Goal: Find specific page/section: Find specific page/section

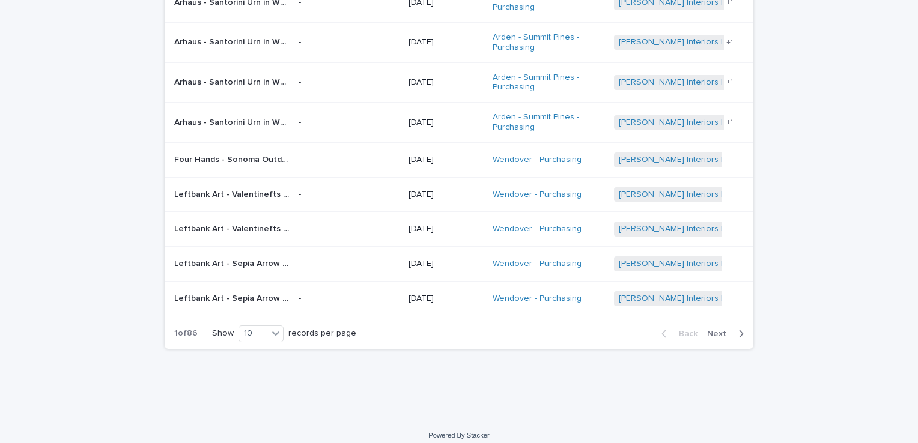
scroll to position [236, 0]
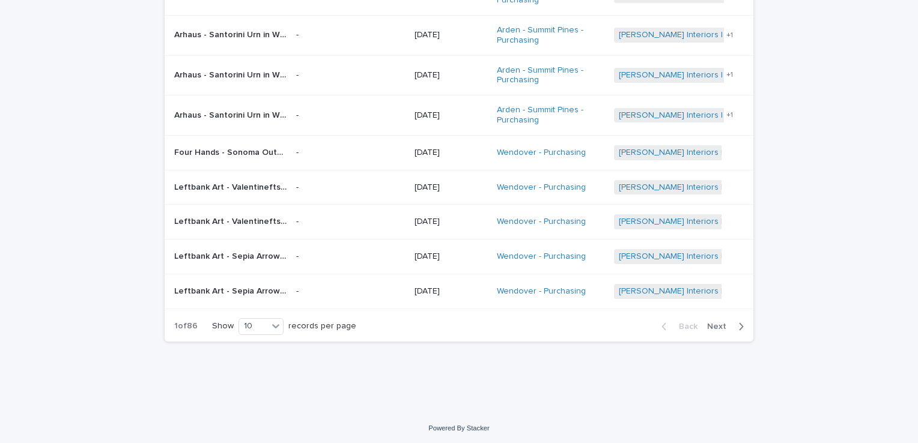
drag, startPoint x: 58, startPoint y: 120, endPoint x: 70, endPoint y: 121, distance: 12.7
click at [58, 121] on div "Loading... Saving… Loading... Saving… Received Items Name Item Photo(s) Receive…" at bounding box center [459, 122] width 918 height 580
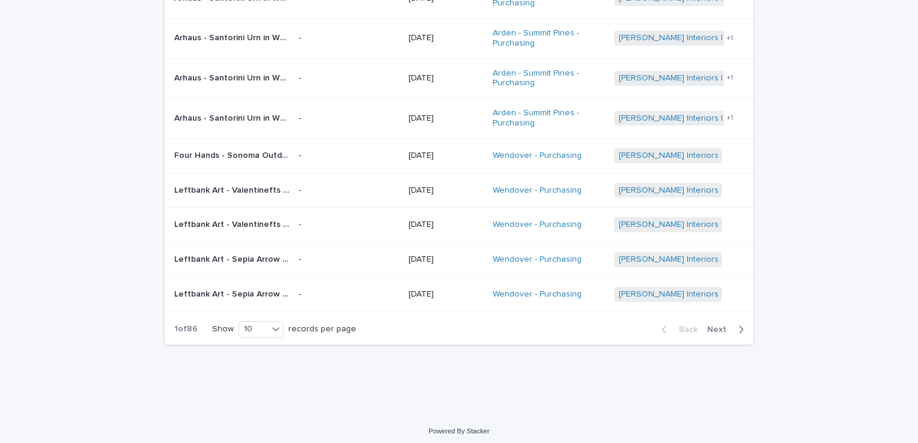
scroll to position [236, 0]
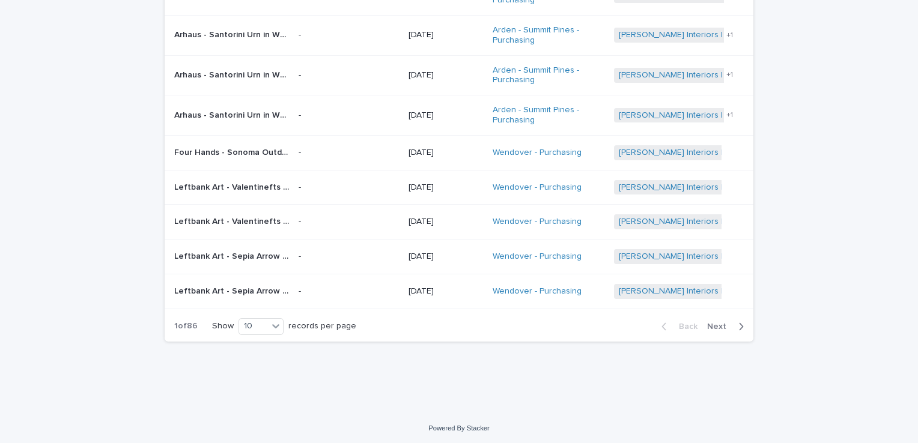
click at [708, 325] on span "Next" at bounding box center [720, 326] width 26 height 8
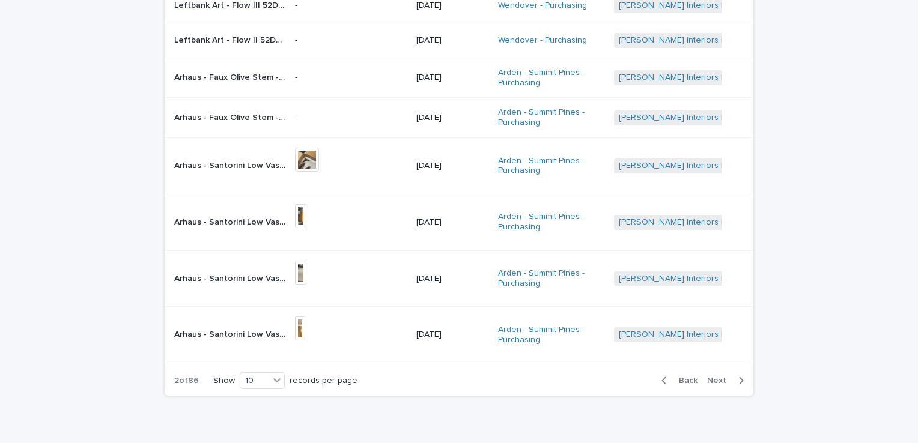
scroll to position [263, 0]
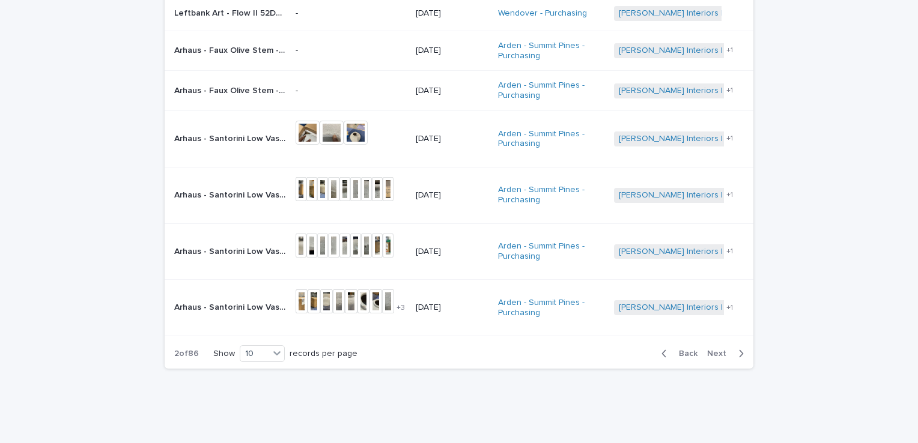
click at [65, 216] on div "Loading... Saving… Loading... Saving… Received Items Name Item Photo(s) Receive…" at bounding box center [459, 122] width 918 height 634
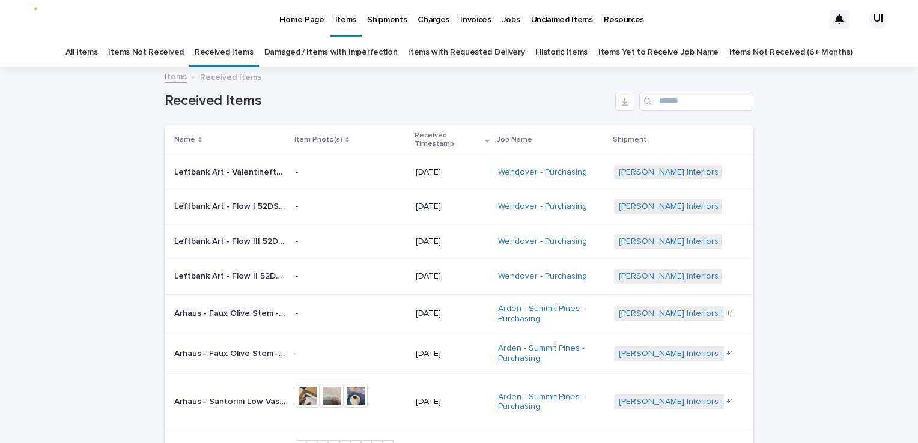
scroll to position [240, 0]
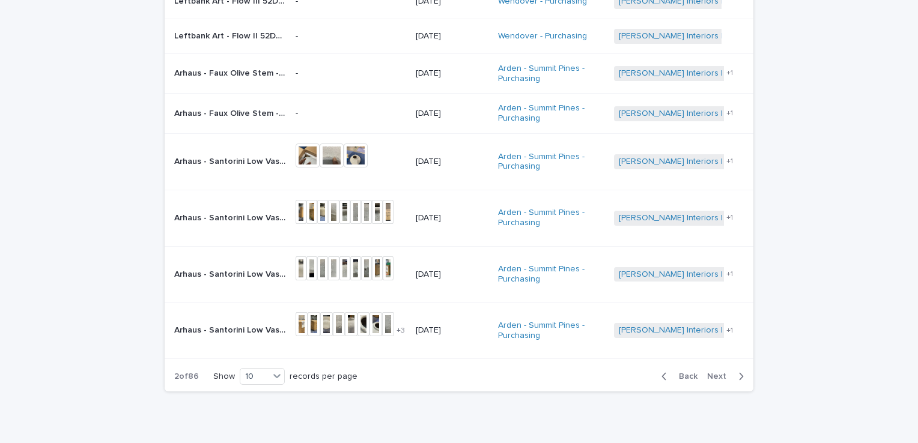
drag, startPoint x: 687, startPoint y: 375, endPoint x: 668, endPoint y: 390, distance: 24.3
click at [687, 375] on span "Back" at bounding box center [684, 376] width 26 height 8
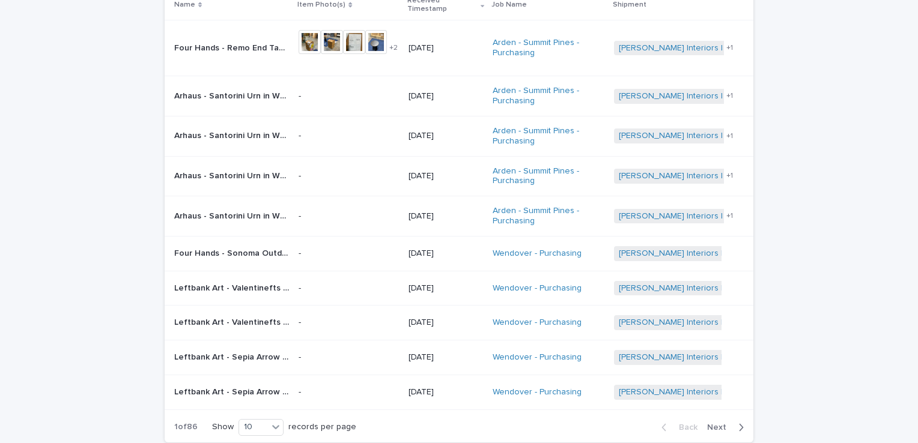
scroll to position [33, 0]
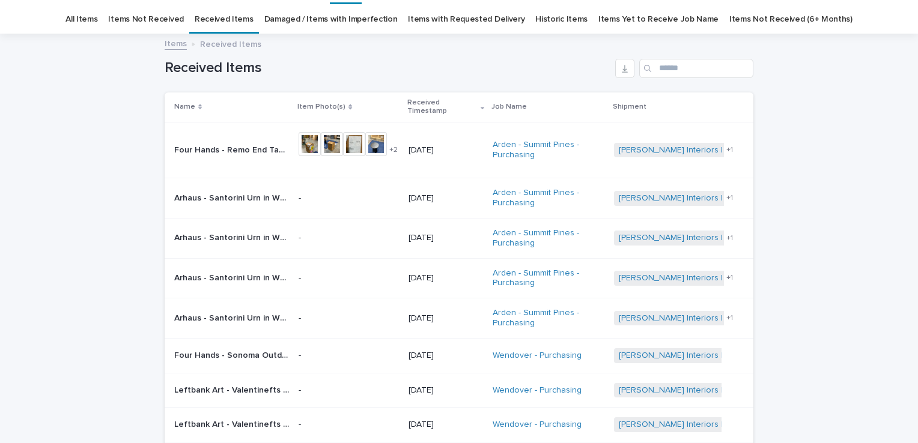
click at [64, 171] on div "Loading... Saving… Loading... Saving… Received Items Name Item Photo(s) Receive…" at bounding box center [459, 325] width 918 height 580
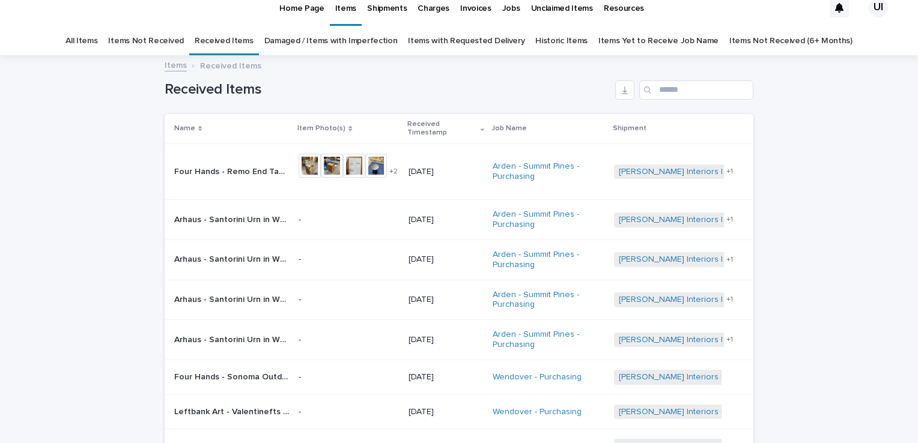
scroll to position [0, 0]
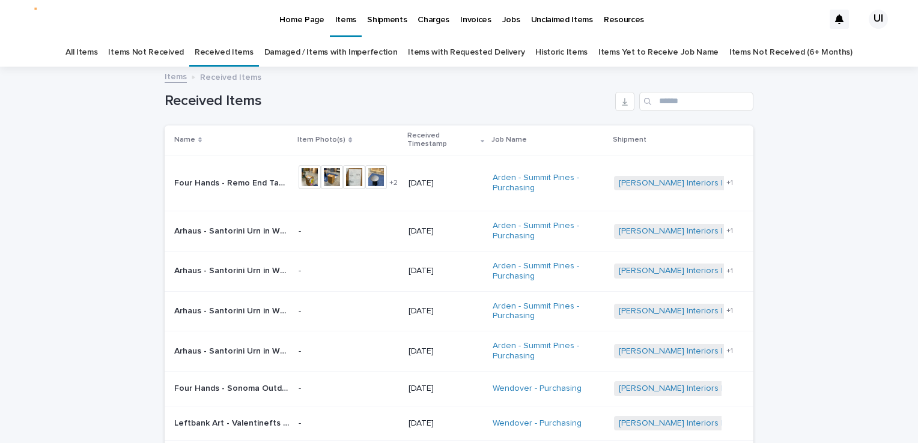
click at [298, 50] on link "Damaged / Items with Imperfection" at bounding box center [330, 52] width 133 height 28
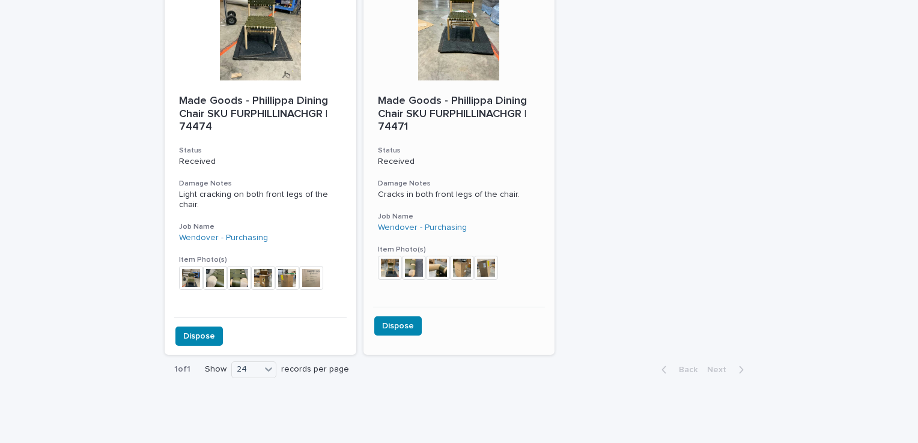
scroll to position [2320, 0]
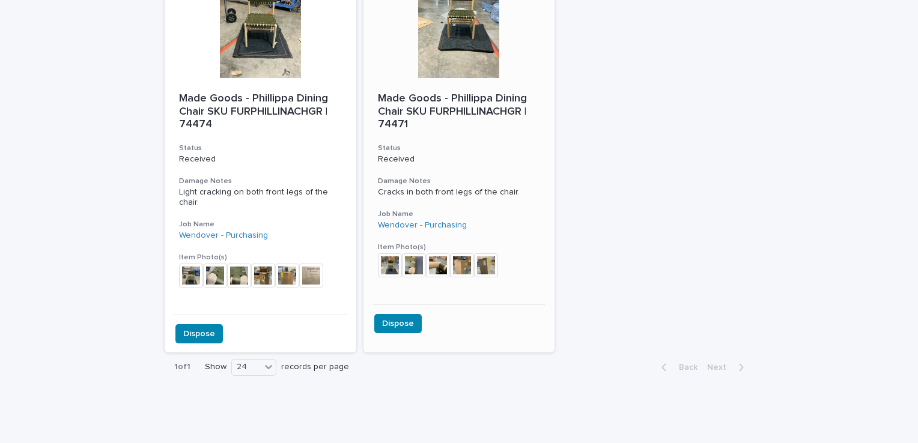
click at [490, 253] on img at bounding box center [486, 265] width 24 height 24
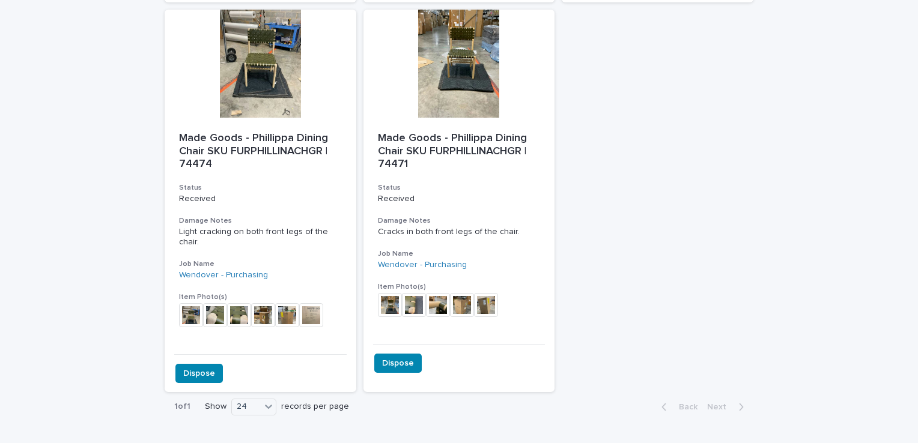
scroll to position [2260, 0]
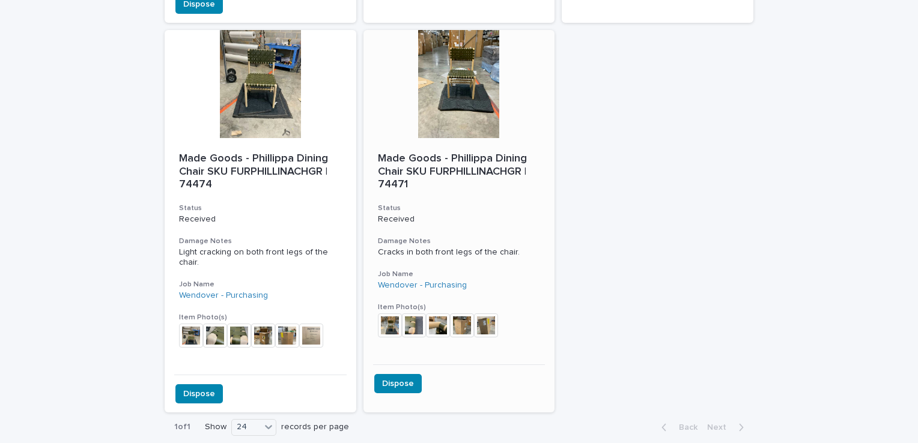
click at [432, 52] on div at bounding box center [459, 84] width 192 height 108
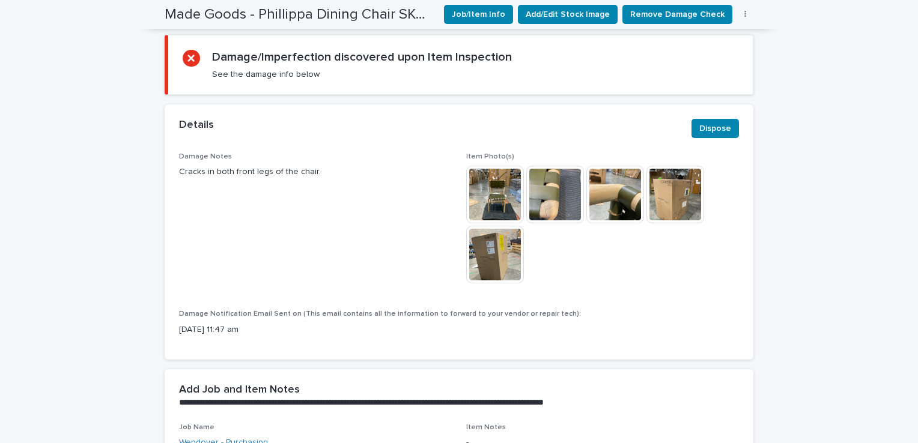
scroll to position [601, 0]
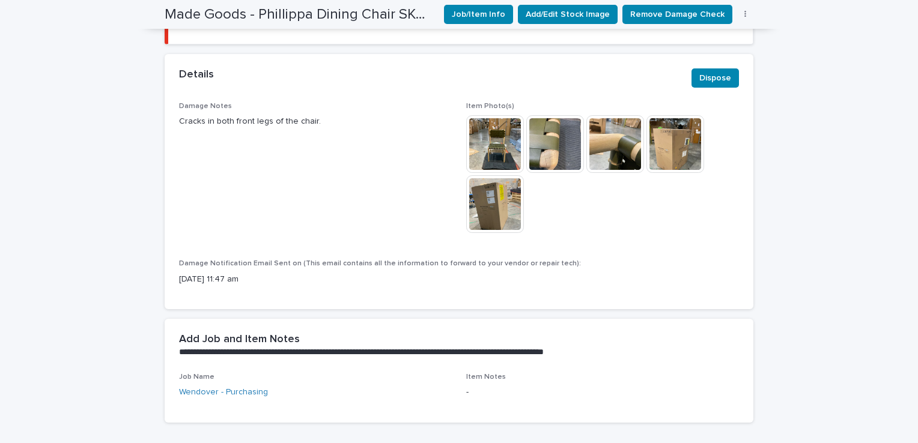
click at [497, 215] on img at bounding box center [495, 204] width 58 height 58
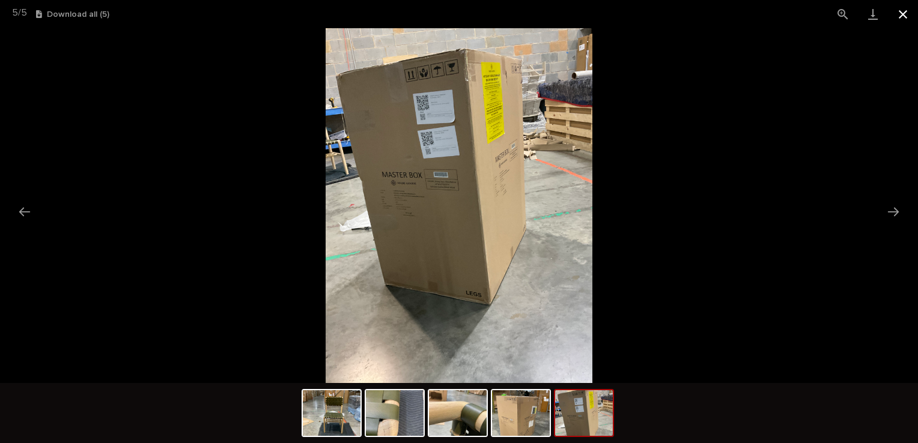
click at [896, 9] on button "Close gallery" at bounding box center [903, 14] width 30 height 28
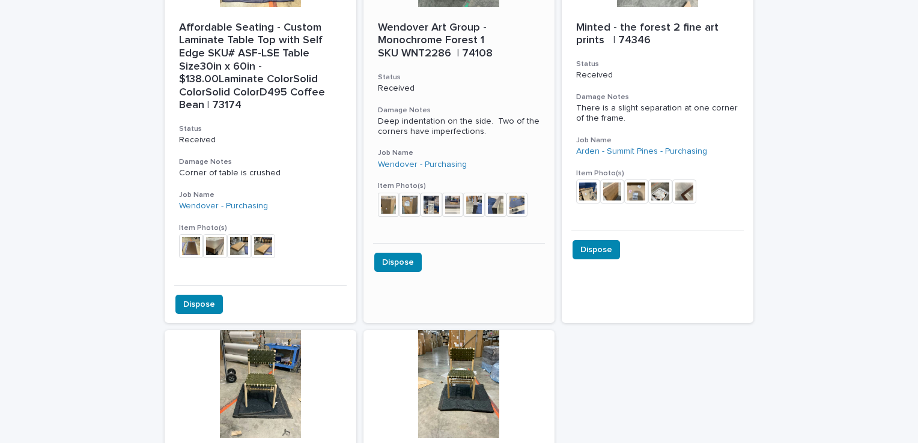
scroll to position [2200, 0]
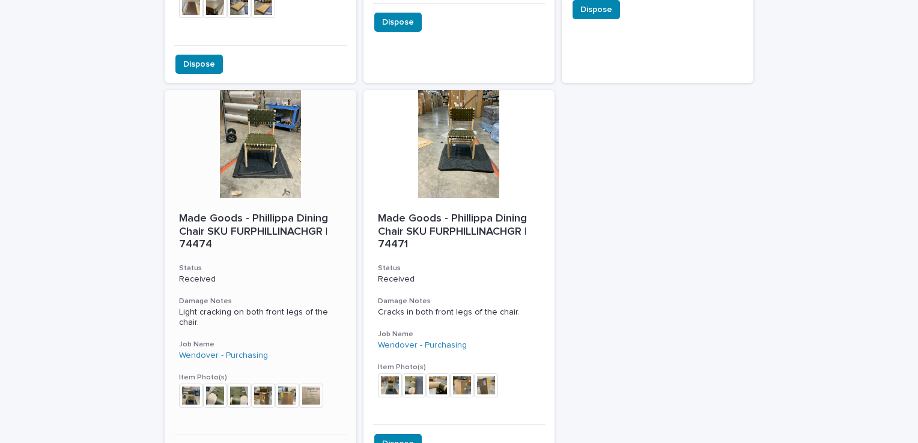
click at [284, 384] on img at bounding box center [287, 396] width 24 height 24
click at [255, 384] on img at bounding box center [263, 396] width 24 height 24
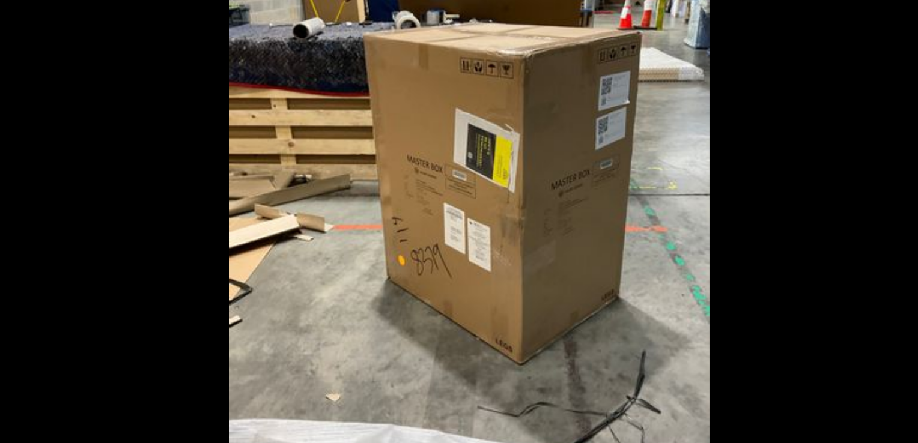
click at [623, 264] on picture at bounding box center [459, 205] width 918 height 355
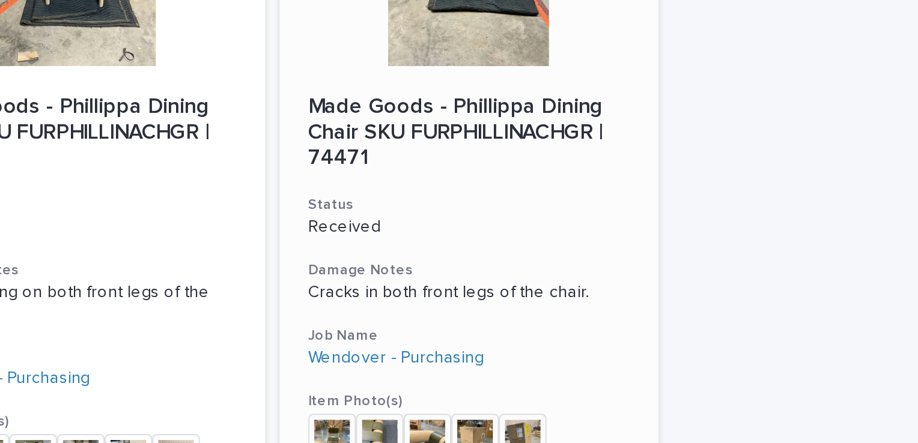
scroll to position [2320, 0]
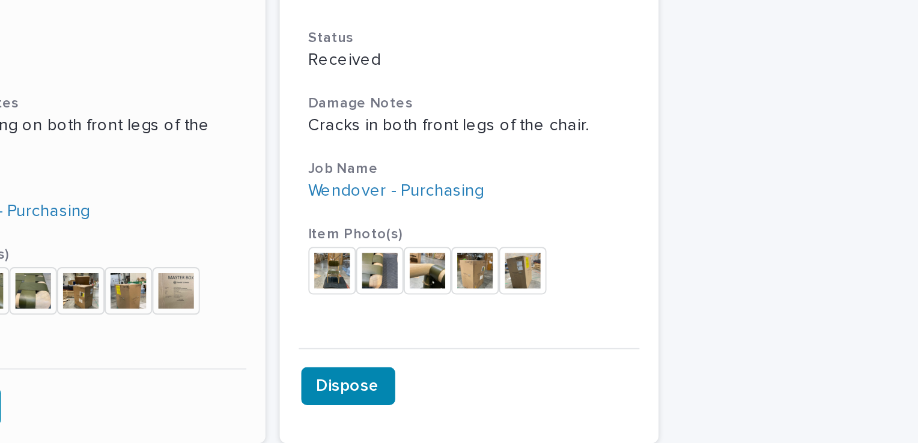
click at [285, 264] on img at bounding box center [287, 276] width 24 height 24
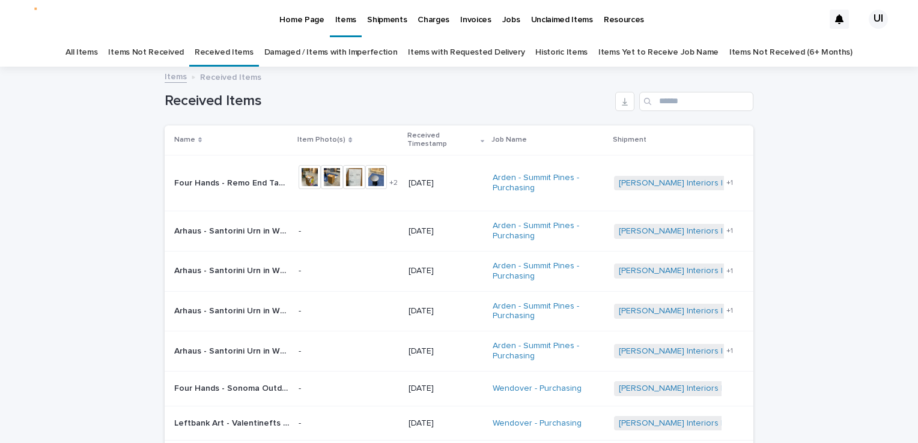
click at [343, 50] on link "Damaged / Items with Imperfection" at bounding box center [330, 52] width 133 height 28
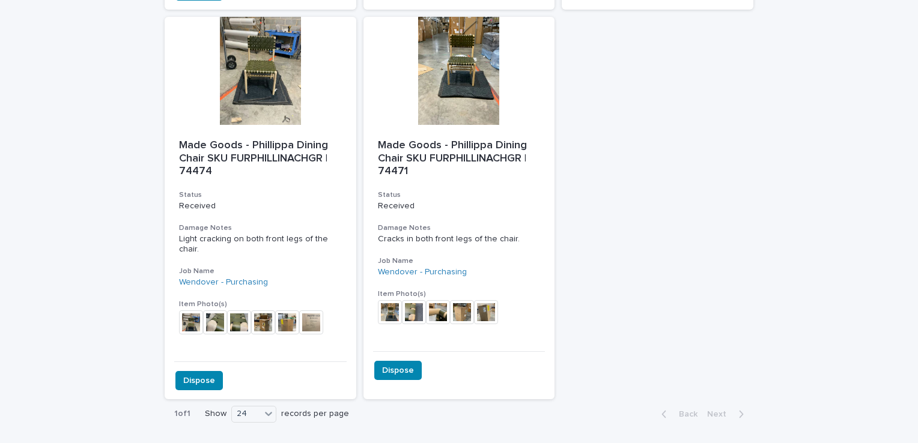
scroll to position [2200, 0]
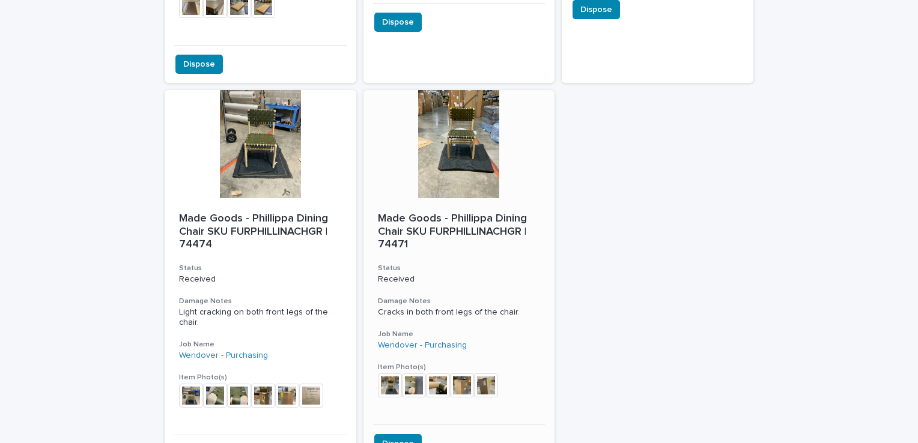
click at [450, 374] on img at bounding box center [462, 386] width 24 height 24
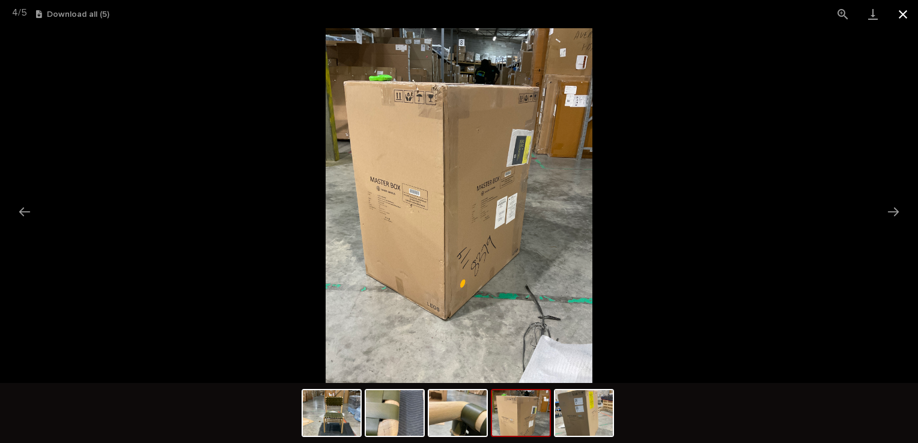
click at [905, 8] on button "Close gallery" at bounding box center [903, 14] width 30 height 28
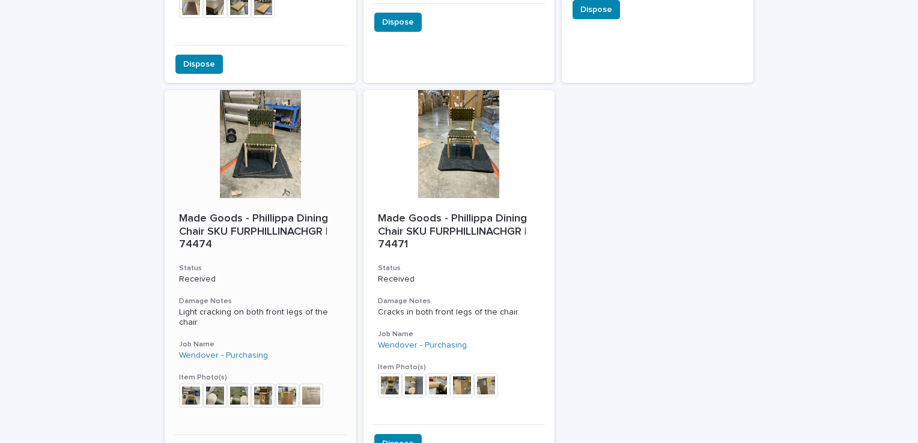
click at [279, 384] on img at bounding box center [287, 396] width 24 height 24
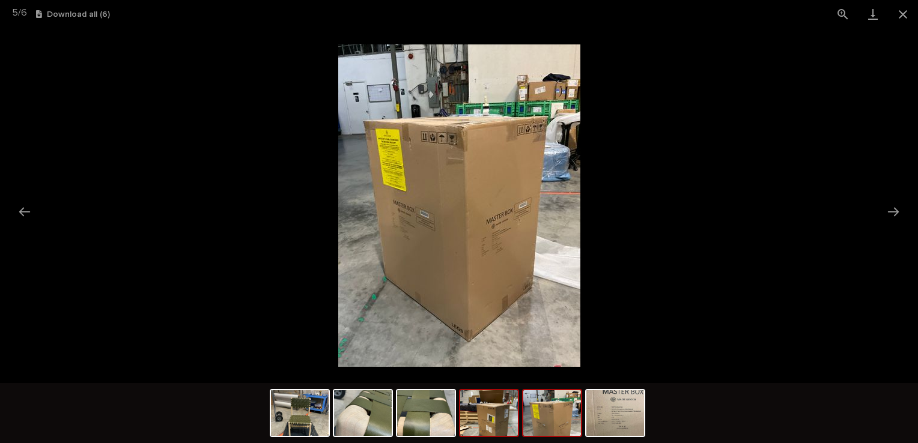
click at [504, 417] on img at bounding box center [489, 413] width 58 height 46
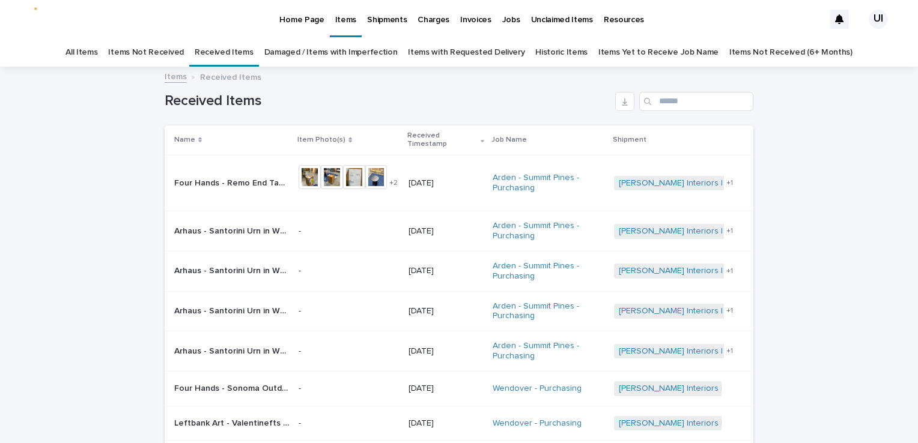
click at [327, 47] on link "Damaged / Items with Imperfection" at bounding box center [330, 52] width 133 height 28
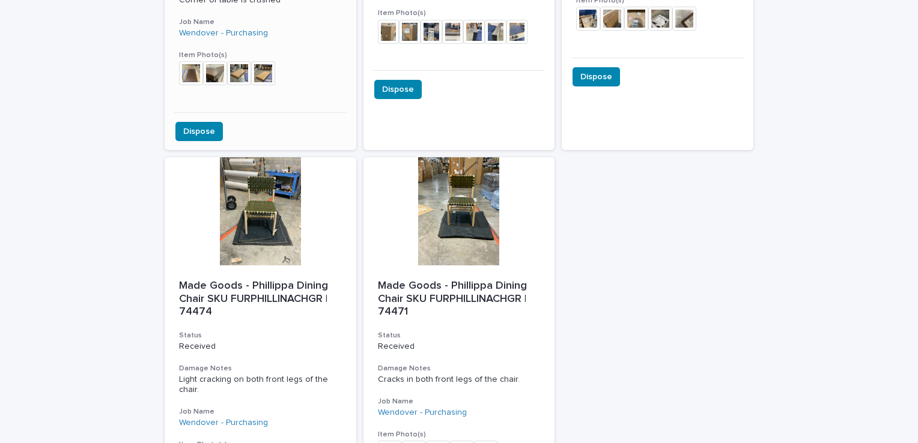
scroll to position [2222, 0]
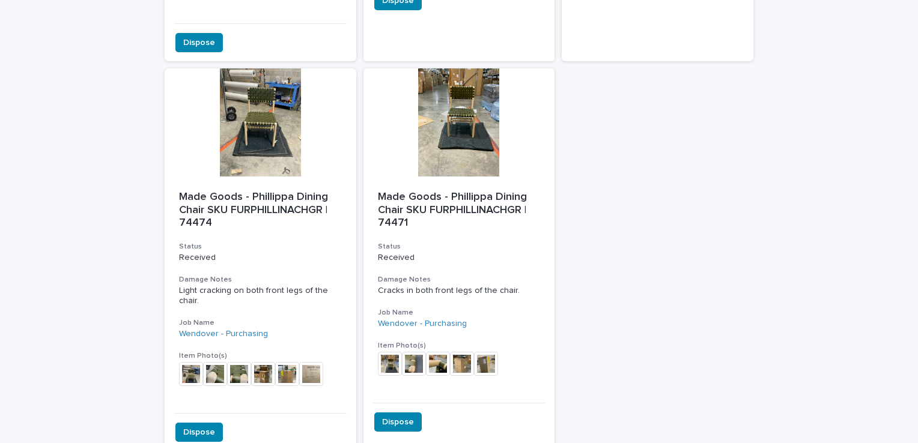
click at [276, 362] on img at bounding box center [287, 374] width 24 height 24
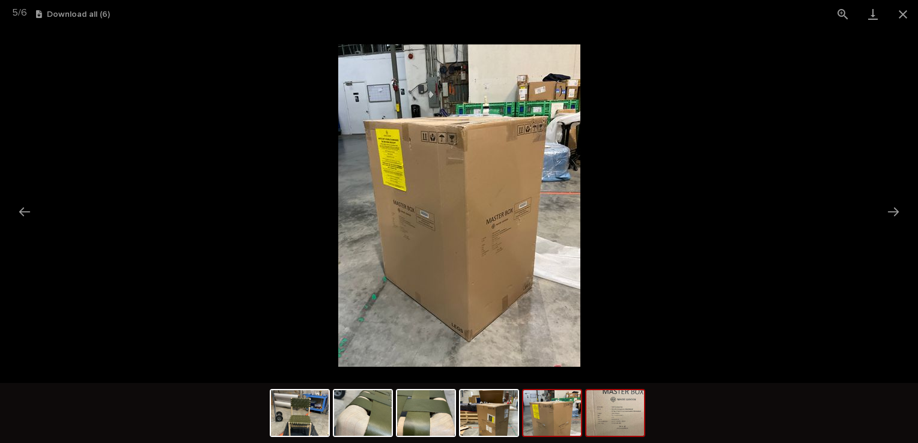
click at [605, 411] on img at bounding box center [615, 413] width 58 height 46
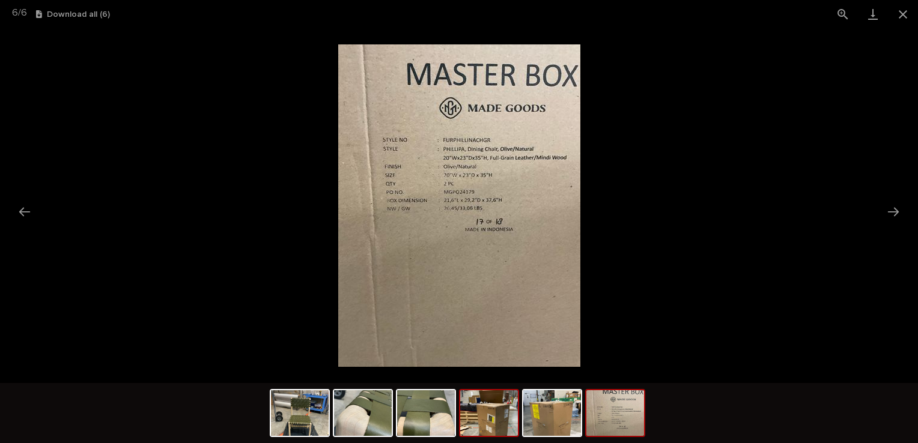
click at [496, 429] on img at bounding box center [489, 413] width 58 height 46
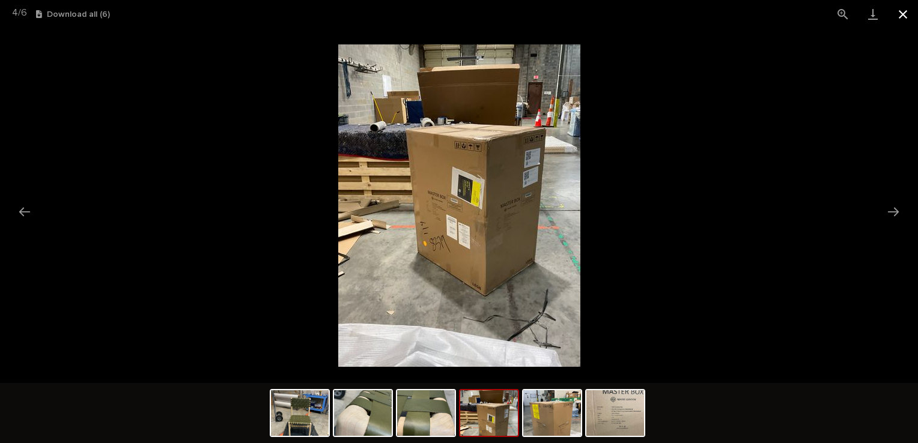
click at [895, 14] on button "Close gallery" at bounding box center [903, 14] width 30 height 28
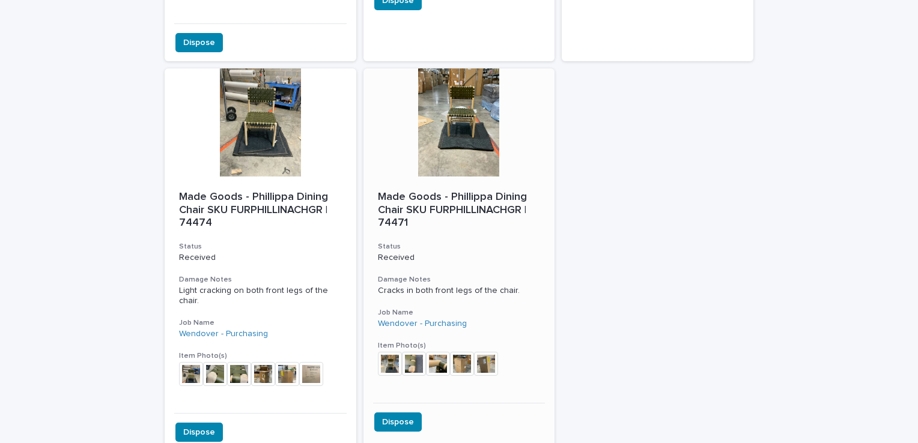
click at [450, 352] on img at bounding box center [462, 364] width 24 height 24
click at [455, 352] on img at bounding box center [462, 364] width 24 height 24
click at [271, 138] on div at bounding box center [261, 122] width 192 height 108
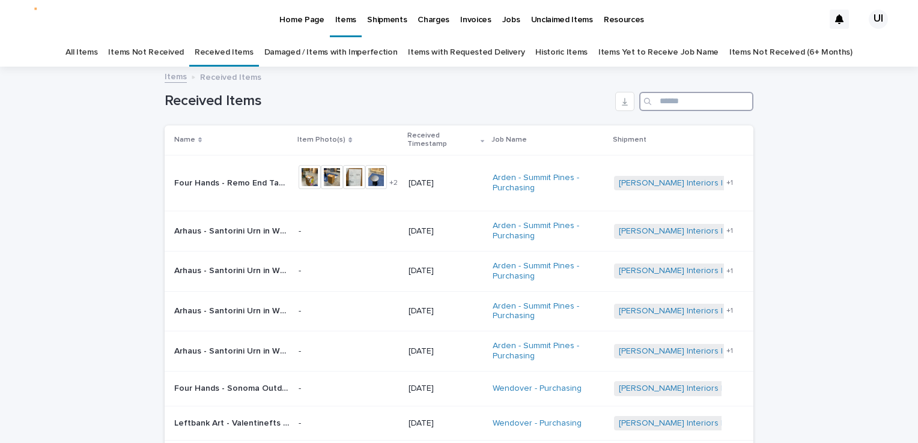
click at [656, 98] on input "Search" at bounding box center [696, 101] width 114 height 19
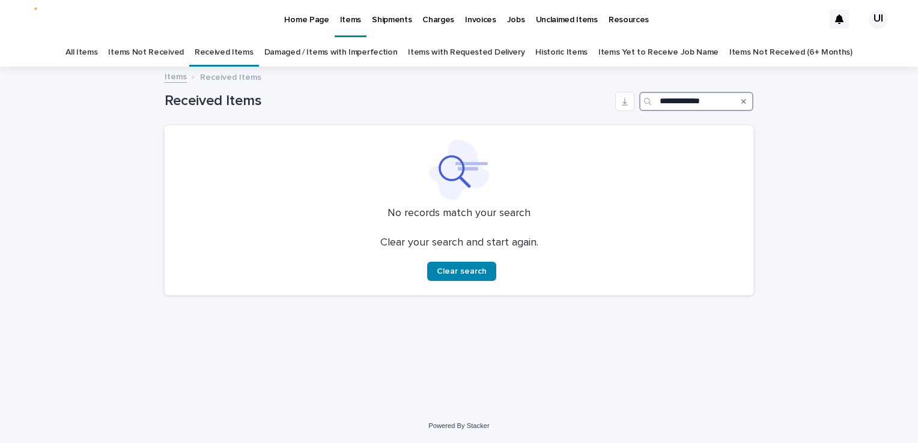
drag, startPoint x: 724, startPoint y: 100, endPoint x: 650, endPoint y: 96, distance: 74.0
click at [650, 96] on div "**********" at bounding box center [696, 101] width 114 height 19
type input "**********"
